Goal: Task Accomplishment & Management: Use online tool/utility

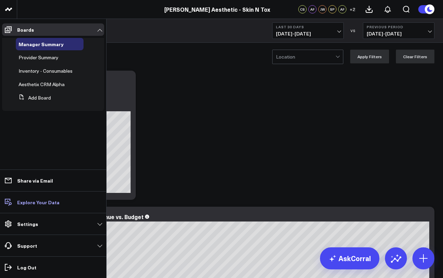
click at [39, 204] on p "Explore Your Data" at bounding box center [38, 202] width 42 height 6
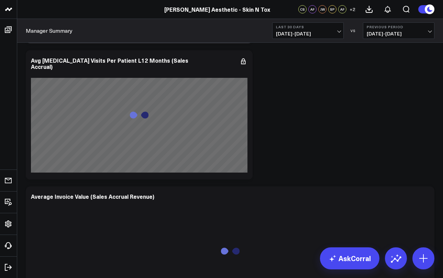
scroll to position [3666, 0]
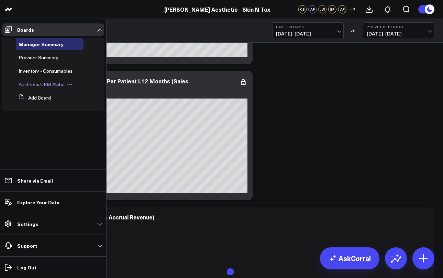
click at [38, 85] on span "Aesthetix CRM Alpha" at bounding box center [42, 84] width 46 height 7
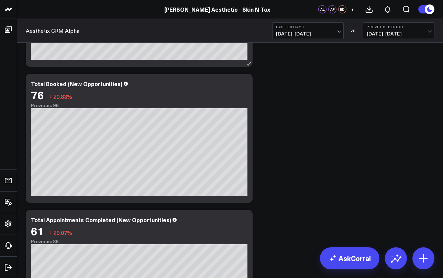
scroll to position [432, 0]
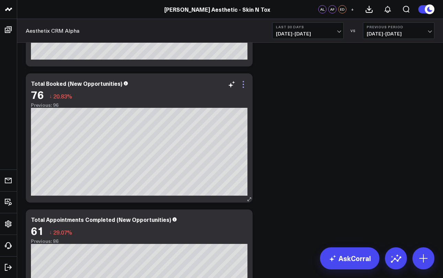
click at [245, 86] on icon at bounding box center [243, 84] width 8 height 8
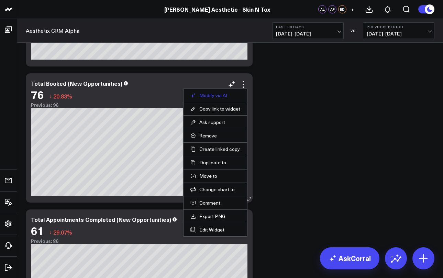
click at [227, 95] on button "Modify via AI" at bounding box center [216, 95] width 50 height 6
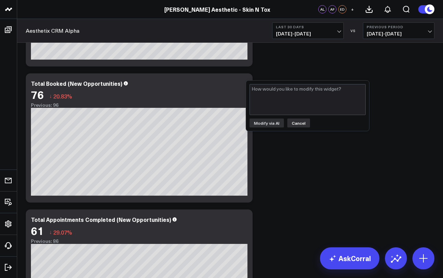
click at [300, 124] on button "Cancel" at bounding box center [298, 122] width 23 height 9
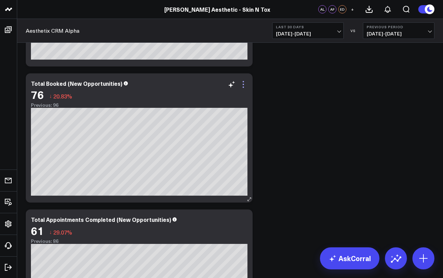
click at [246, 85] on icon at bounding box center [243, 84] width 8 height 8
click at [245, 84] on icon at bounding box center [243, 84] width 8 height 8
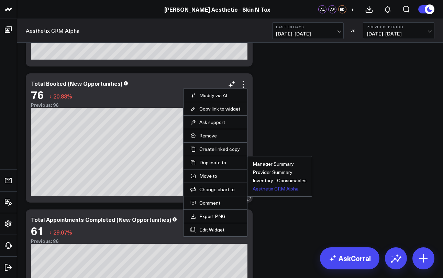
click at [270, 187] on button "Aesthetix CRM Alpha" at bounding box center [276, 188] width 46 height 5
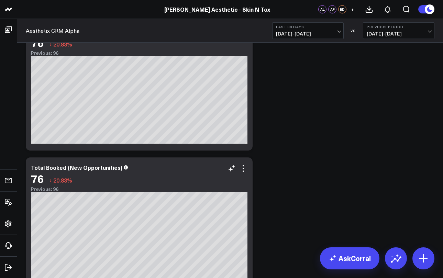
scroll to position [492, 0]
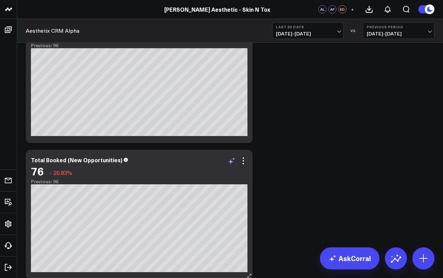
click at [233, 162] on icon at bounding box center [232, 160] width 8 height 8
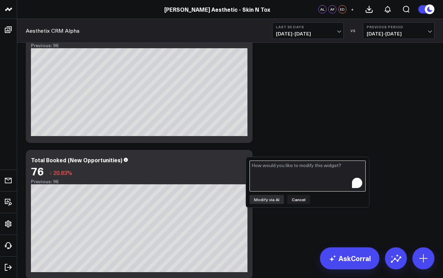
click at [262, 166] on textarea "To enrich screen reader interactions, please activate Accessibility in Grammarl…" at bounding box center [308, 175] width 116 height 31
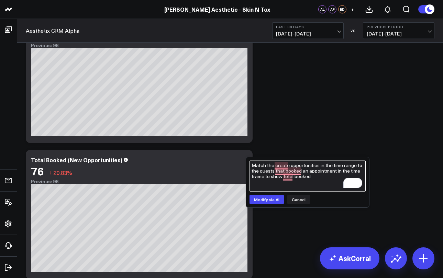
click at [336, 172] on textarea "Match the create opportunities in the time range to the guests that booked an a…" at bounding box center [308, 175] width 116 height 31
type textarea "Match the create opportunities in the time range to the guests that booked an a…"
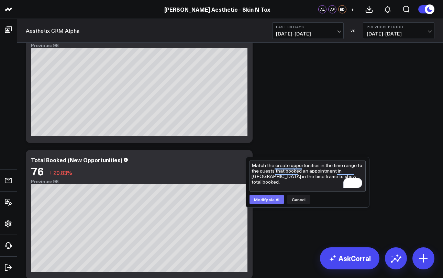
click at [265, 196] on button "Modify via AI" at bounding box center [267, 199] width 34 height 9
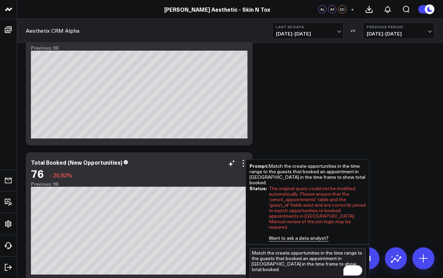
scroll to position [490, 0]
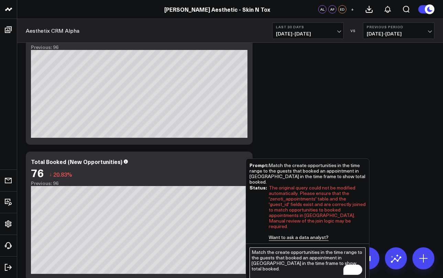
click at [271, 247] on textarea "Match the create opportunities in the time range to the guests that booked an a…" at bounding box center [308, 262] width 116 height 31
click at [355, 258] on textarea "Utilize the contact custom field in Aesthetix CRM called Zenoti Guest ID to mat…" at bounding box center [308, 262] width 116 height 31
click at [269, 262] on textarea "Utilize the contact custom field in Aesthetix CRM called Zenoti Guest ID to mat…" at bounding box center [308, 262] width 116 height 31
click at [278, 263] on textarea "Utilize the contact custom field in Aesthetix CRM called Zenoti Guest ID to mat…" at bounding box center [308, 262] width 116 height 31
type textarea "Utilize the contact custom field in Aesthetix CRM called Zenoti Guest ID to mat…"
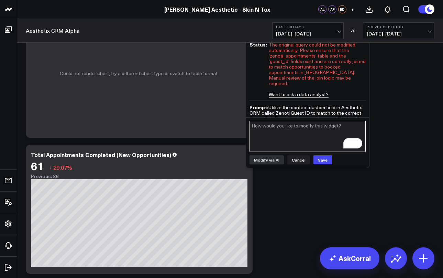
scroll to position [12, 0]
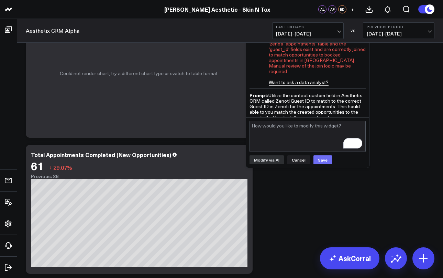
click at [321, 161] on button "Save" at bounding box center [323, 159] width 19 height 9
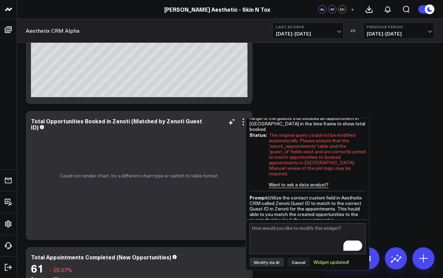
scroll to position [528, 0]
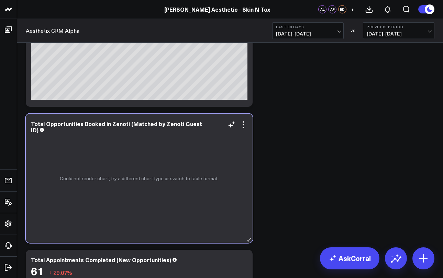
click at [162, 164] on div "Could not render chart, try a different chart type or switch to table format." at bounding box center [139, 177] width 227 height 129
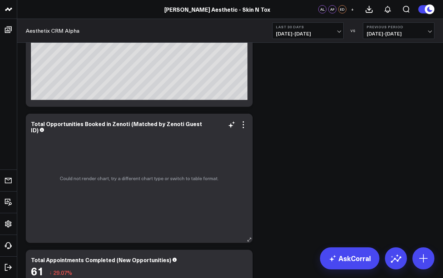
click at [162, 164] on div "Could not render chart, try a different chart type or switch to table format." at bounding box center [139, 177] width 227 height 129
click at [163, 121] on div "Total Opportunities Booked in Zenoti (Matched by Zenoti Guest ID)" at bounding box center [116, 127] width 171 height 14
click at [246, 130] on div "Total Opportunities Booked in Zenoti (Matched by Zenoti Guest ID)" at bounding box center [139, 126] width 217 height 12
click at [244, 128] on icon at bounding box center [243, 124] width 8 height 8
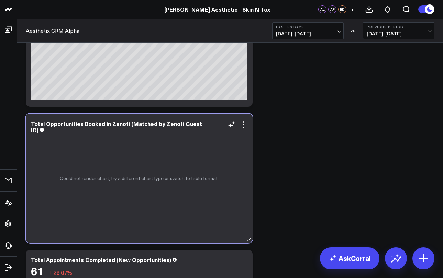
click at [162, 157] on div "Could not render chart, try a different chart type or switch to table format." at bounding box center [139, 177] width 227 height 129
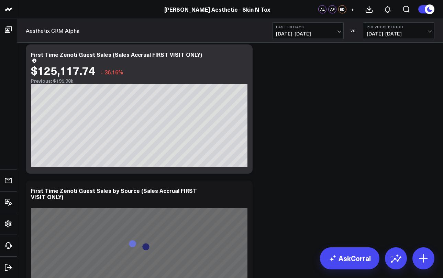
scroll to position [1176, 0]
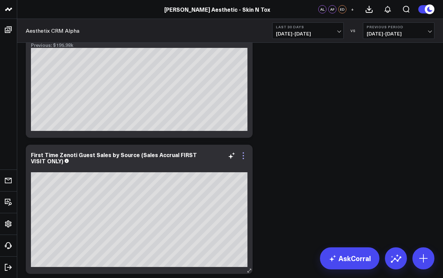
click at [243, 156] on icon at bounding box center [243, 155] width 8 height 8
click at [161, 152] on div "First Time Zenoti Guest Sales by Source (Sales Accrual FIRST VISIT ONLY)" at bounding box center [114, 158] width 166 height 14
click at [160, 152] on div "First Time Zenoti Guest Sales by Source (Sales Accrual FIRST VISIT ONLY)" at bounding box center [114, 158] width 166 height 14
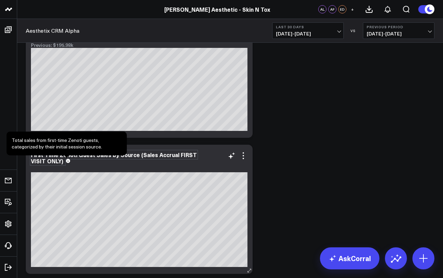
click at [66, 163] on span at bounding box center [68, 160] width 4 height 7
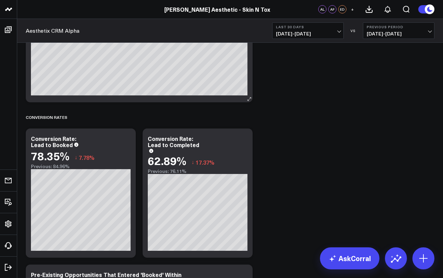
scroll to position [1484, 0]
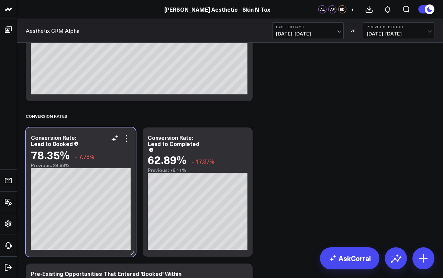
click at [82, 145] on div "Conversion Rate: Lead to Booked" at bounding box center [81, 140] width 100 height 12
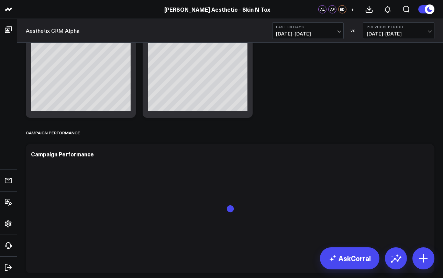
scroll to position [2539, 0]
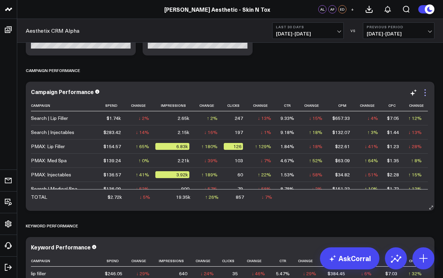
click at [424, 91] on icon at bounding box center [425, 92] width 8 height 8
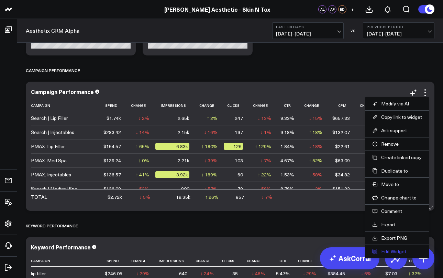
click at [385, 248] on button "Edit Widget" at bounding box center [397, 251] width 50 height 6
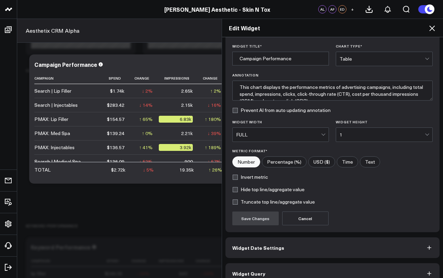
scroll to position [30, 0]
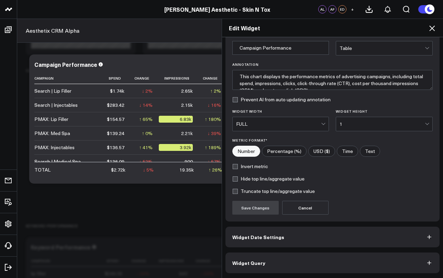
click at [259, 236] on span "Widget Date Settings" at bounding box center [258, 237] width 52 height 6
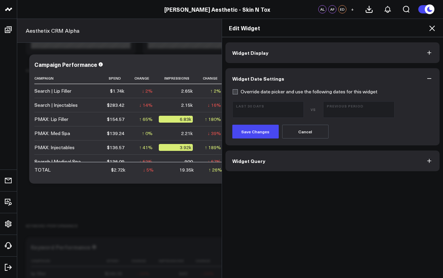
click at [271, 167] on button "Widget Query" at bounding box center [333, 160] width 215 height 21
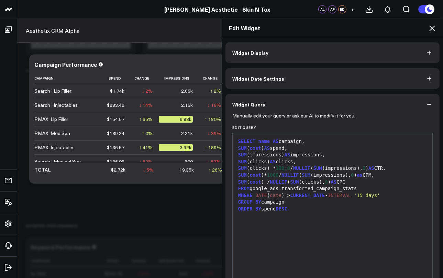
click at [432, 29] on icon at bounding box center [432, 28] width 8 height 8
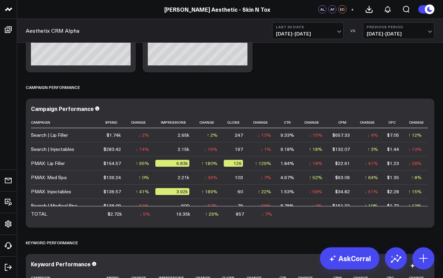
scroll to position [2521, 0]
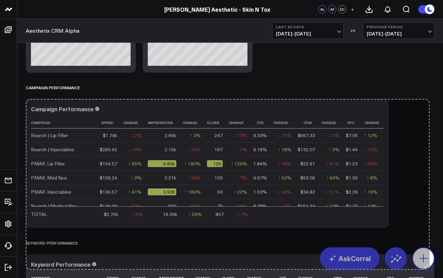
drag, startPoint x: 431, startPoint y: 225, endPoint x: 426, endPoint y: 267, distance: 41.9
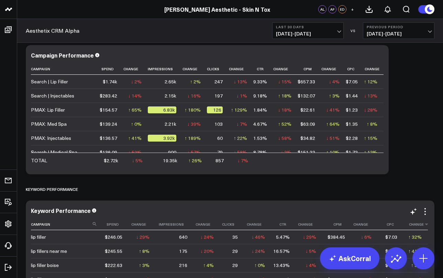
scroll to position [2595, 0]
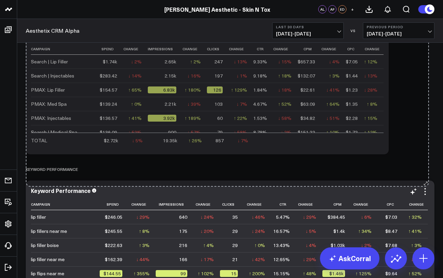
drag, startPoint x: 383, startPoint y: 151, endPoint x: 423, endPoint y: 185, distance: 52.4
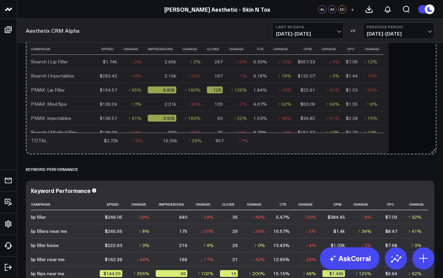
drag, startPoint x: 384, startPoint y: 150, endPoint x: 434, endPoint y: 150, distance: 49.5
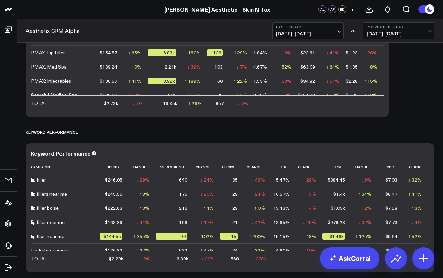
scroll to position [2641, 0]
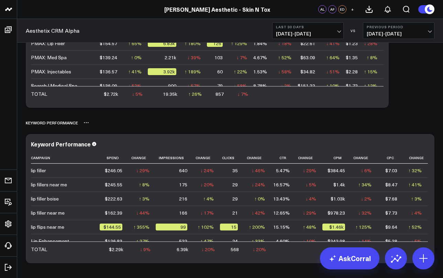
click at [85, 123] on icon at bounding box center [87, 123] width 6 height 6
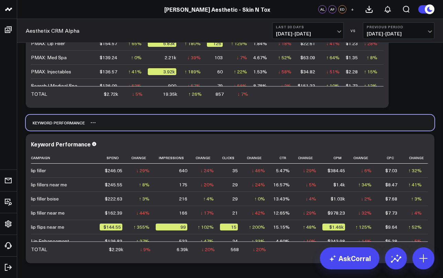
click at [144, 119] on div "KEYWORD PERFORMANCE" at bounding box center [230, 123] width 409 height 16
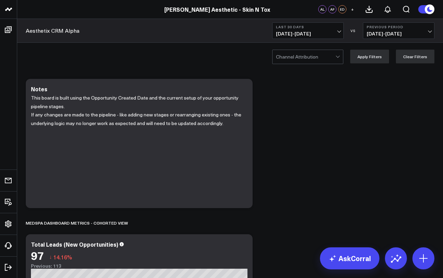
scroll to position [110, 0]
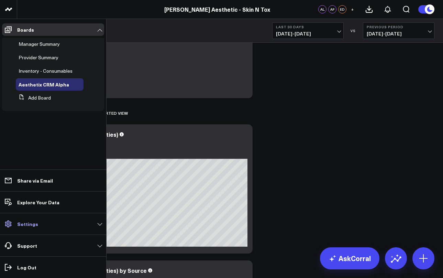
click at [82, 223] on link "Settings" at bounding box center [53, 223] width 102 height 12
click at [41, 221] on link "Settings" at bounding box center [53, 223] width 102 height 12
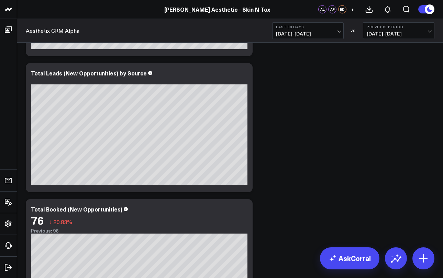
scroll to position [307, 0]
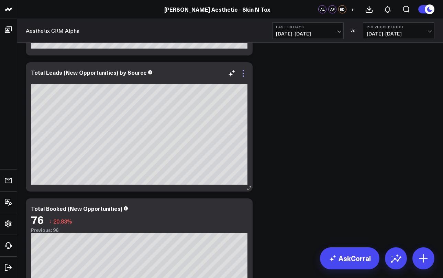
click at [243, 75] on icon at bounding box center [243, 73] width 8 height 8
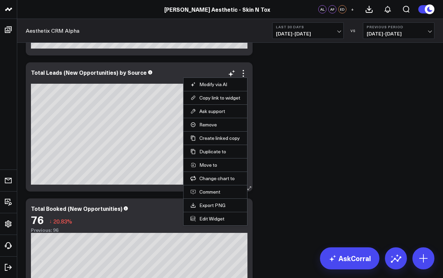
click at [157, 77] on div "Total Leads (New Opportunities) by Source" at bounding box center [139, 76] width 217 height 14
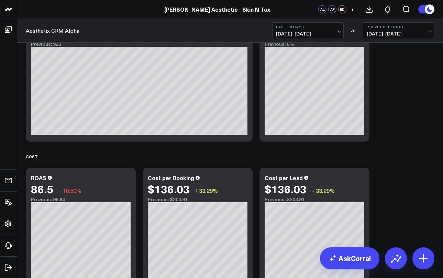
scroll to position [2241, 0]
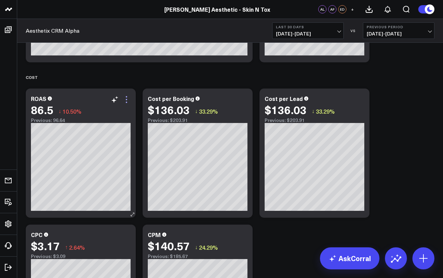
click at [127, 101] on icon at bounding box center [126, 99] width 8 height 8
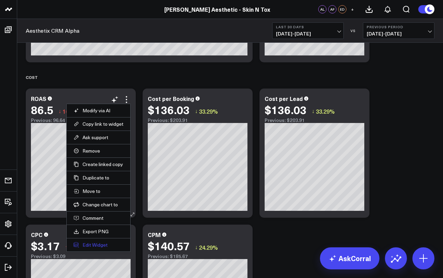
click at [95, 244] on button "Edit Widget" at bounding box center [99, 244] width 50 height 6
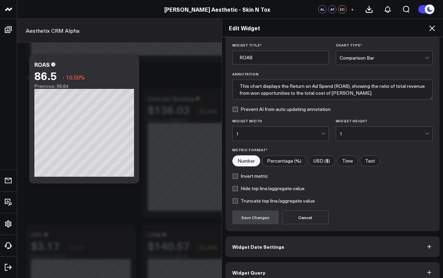
scroll to position [22, 0]
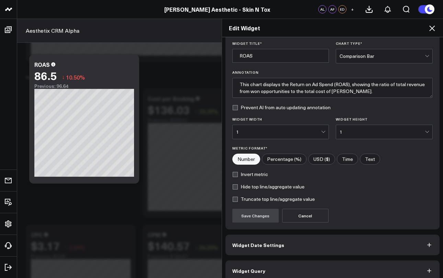
click at [326, 160] on input"] "USD ($)" at bounding box center [322, 159] width 26 height 10
radio input"] "true"
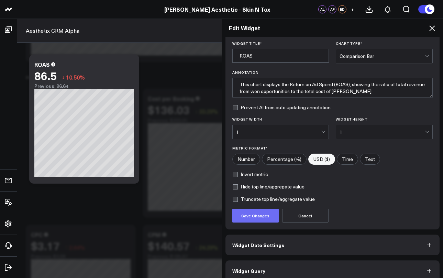
click at [265, 217] on button "Save Changes" at bounding box center [255, 215] width 46 height 14
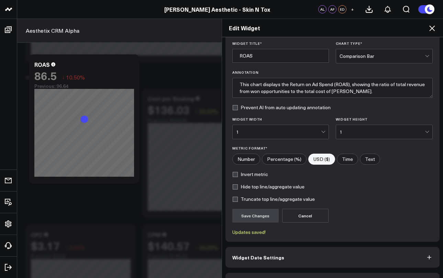
click at [433, 26] on icon at bounding box center [432, 28] width 8 height 8
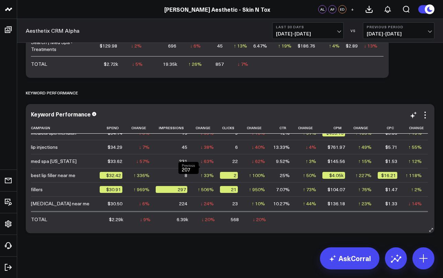
scroll to position [205, 0]
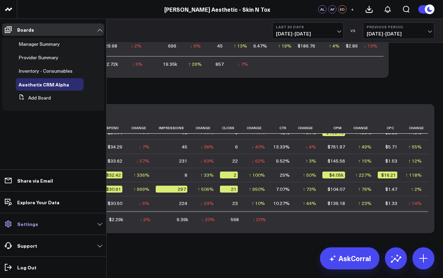
click at [34, 221] on p "Settings" at bounding box center [27, 224] width 21 height 6
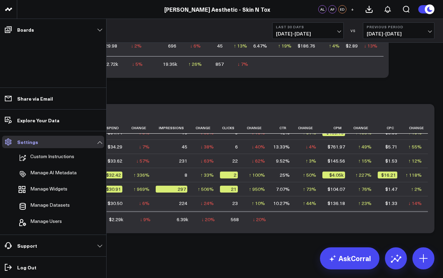
click at [37, 143] on link "Settings" at bounding box center [53, 141] width 102 height 12
